Goal: Check status: Check status

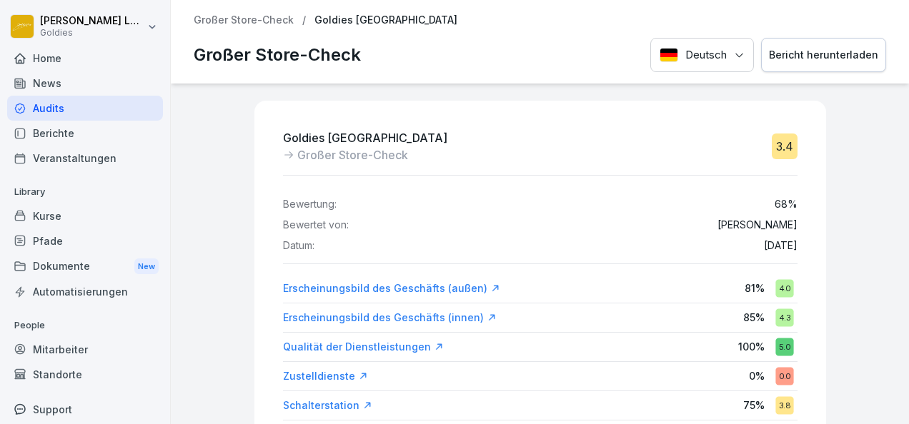
scroll to position [34, 0]
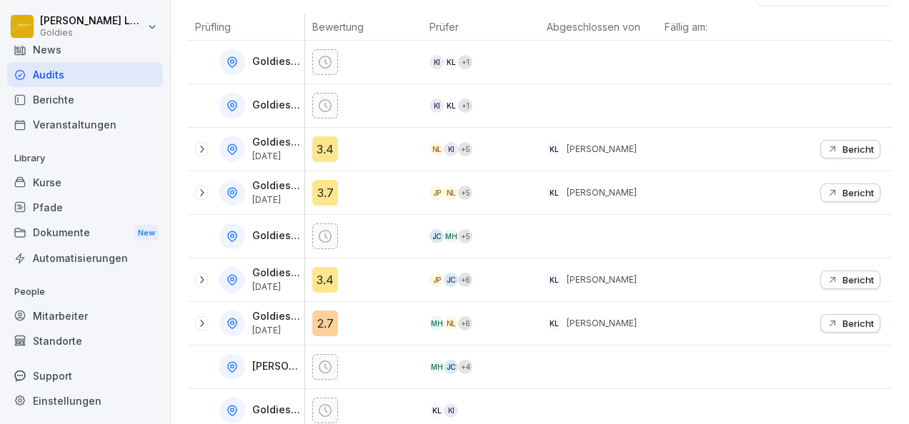
scroll to position [265, 0]
click at [201, 279] on icon at bounding box center [201, 279] width 11 height 11
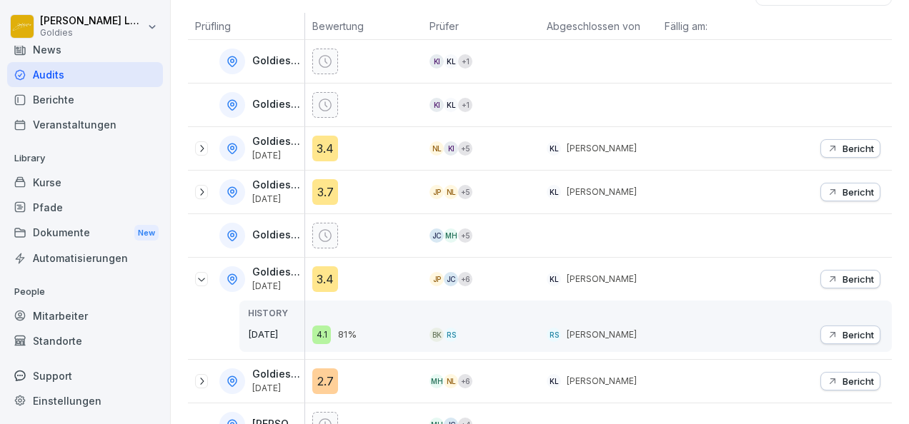
click at [859, 270] on button "Bericht" at bounding box center [850, 279] width 60 height 19
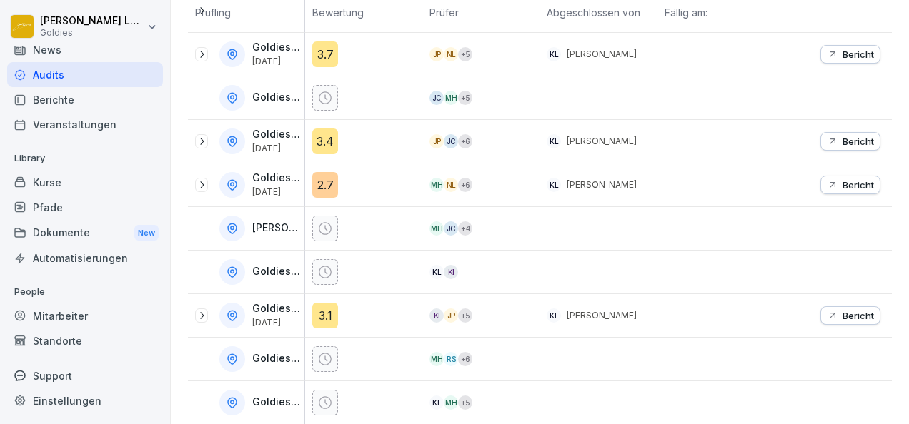
scroll to position [454, 0]
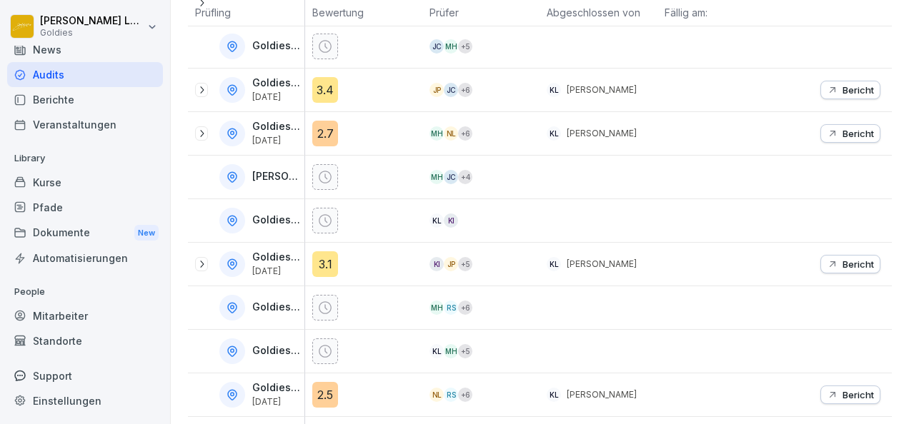
click at [206, 259] on icon at bounding box center [201, 264] width 11 height 11
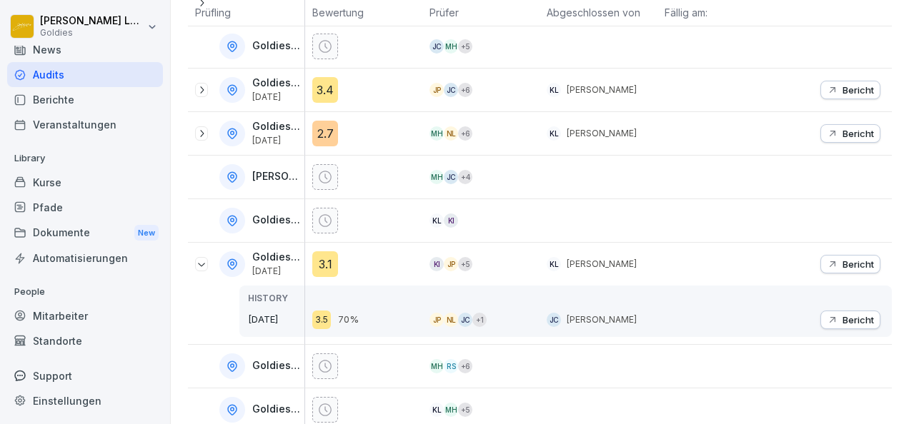
scroll to position [612, 0]
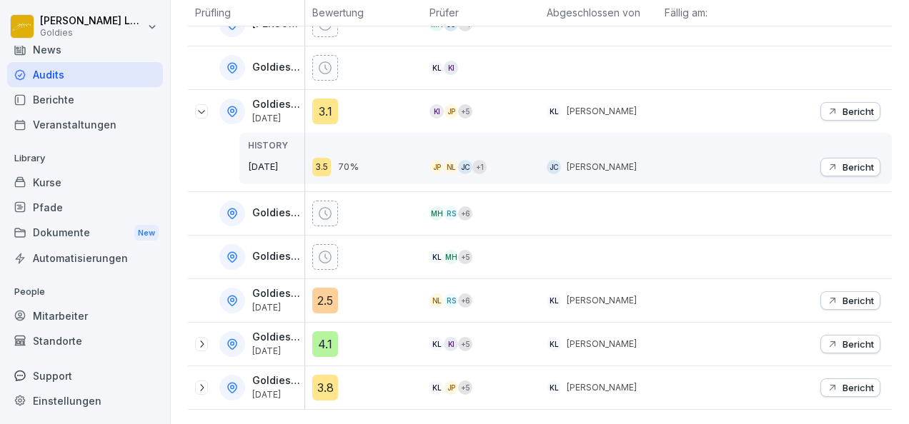
click at [842, 295] on p "Bericht" at bounding box center [857, 300] width 31 height 11
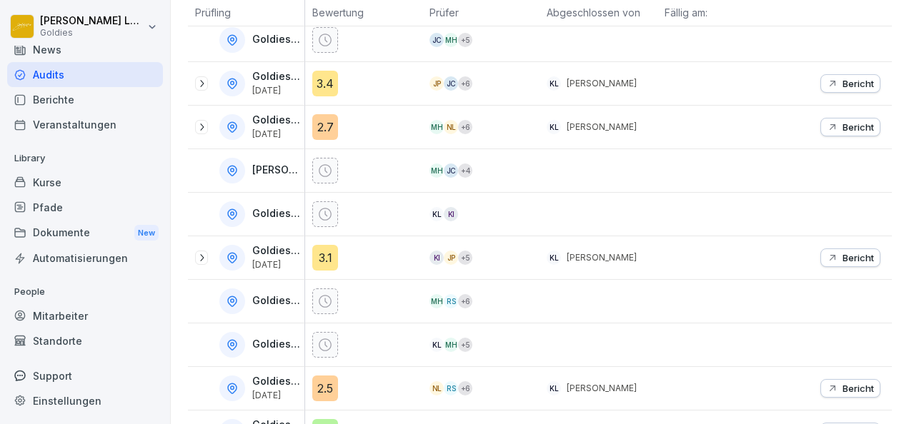
scroll to position [554, 0]
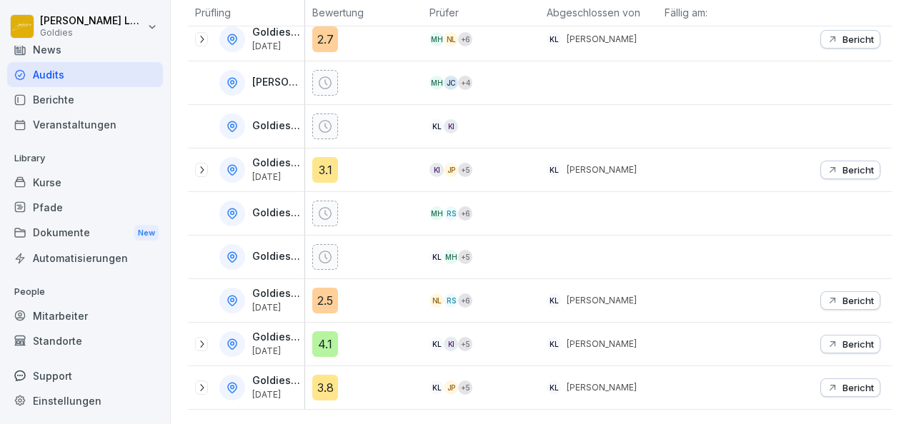
click at [847, 382] on p "Bericht" at bounding box center [857, 387] width 31 height 11
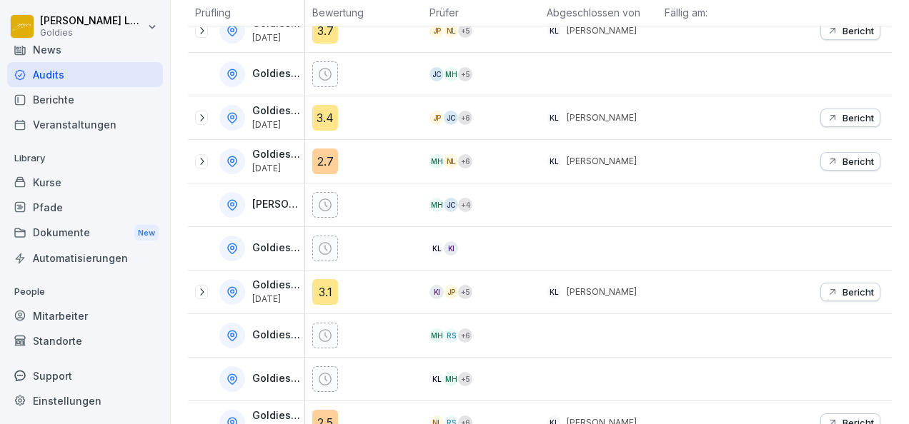
scroll to position [554, 0]
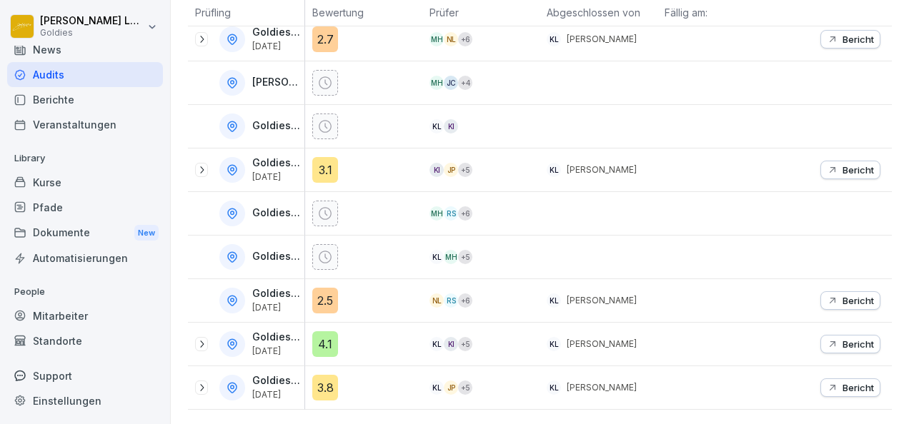
click at [857, 339] on p "Bericht" at bounding box center [857, 344] width 31 height 11
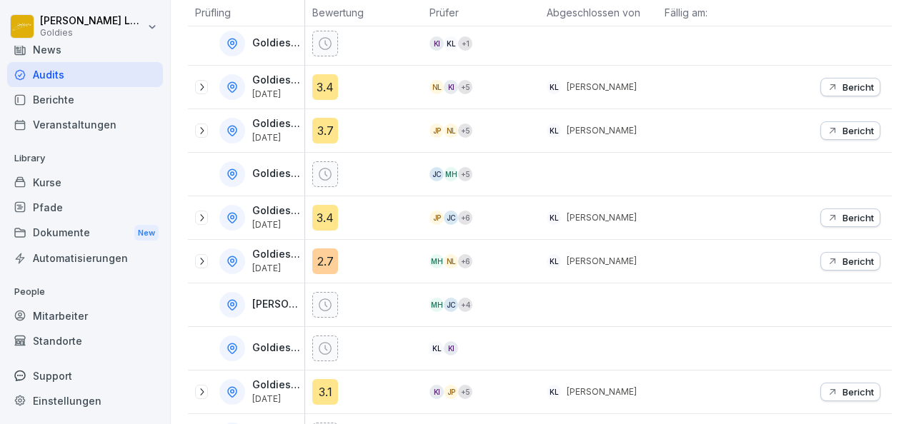
scroll to position [554, 0]
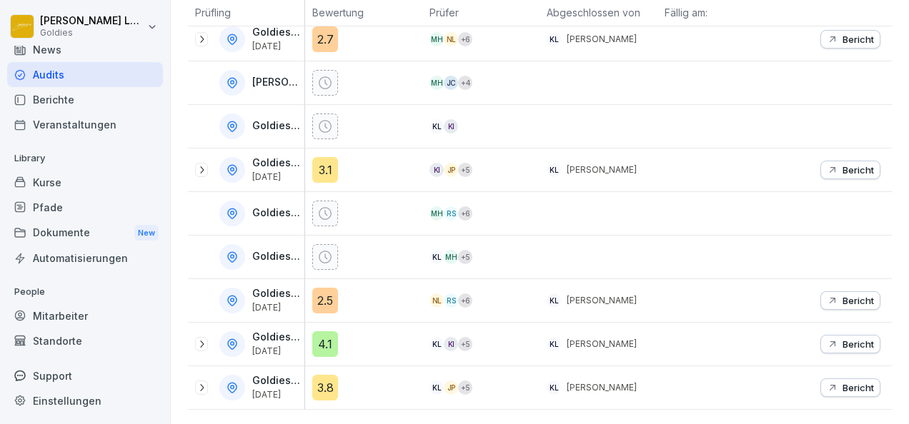
click at [842, 295] on p "Bericht" at bounding box center [857, 300] width 31 height 11
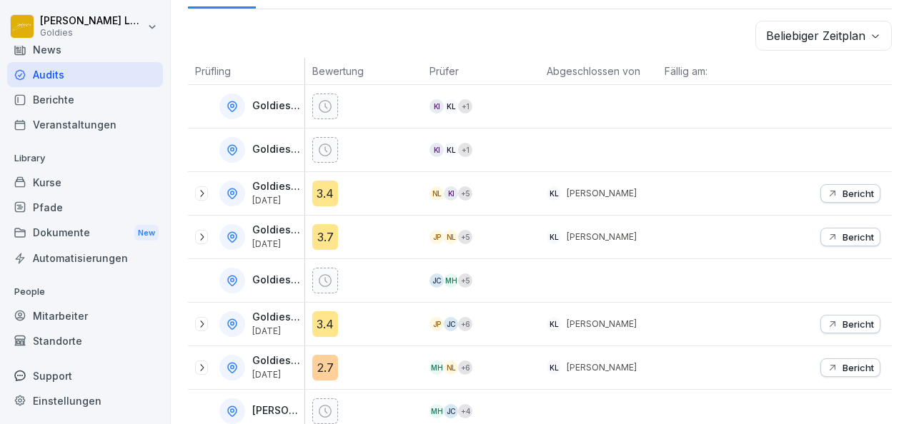
scroll to position [221, 0]
click at [847, 193] on p "Bericht" at bounding box center [857, 192] width 31 height 11
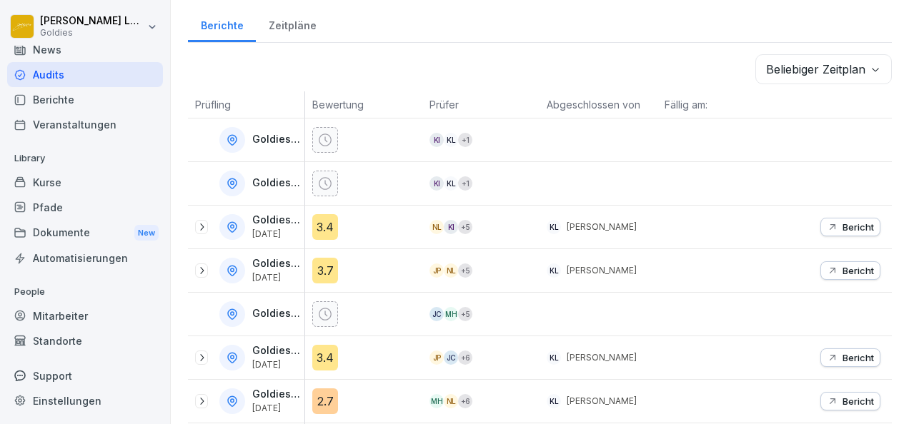
scroll to position [192, 0]
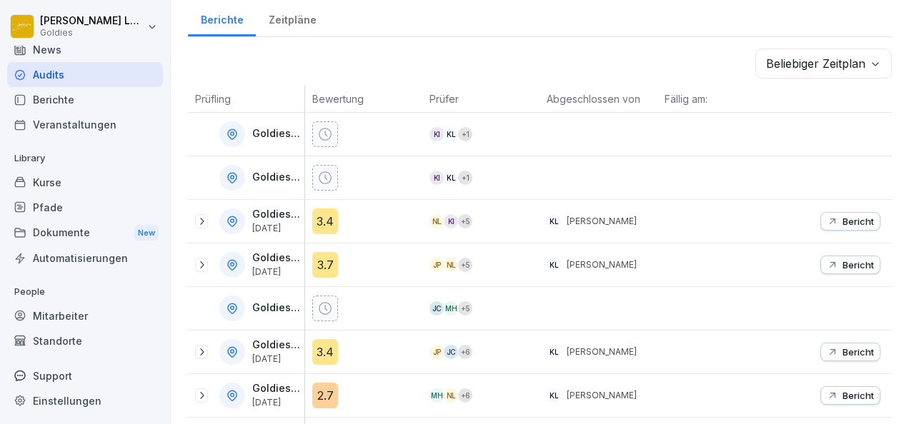
click at [826, 271] on div "Bericht" at bounding box center [832, 265] width 117 height 43
drag, startPoint x: 826, startPoint y: 271, endPoint x: 819, endPoint y: 259, distance: 14.1
click at [819, 259] on div "Bericht" at bounding box center [832, 265] width 117 height 43
click at [826, 259] on icon "button" at bounding box center [831, 264] width 11 height 11
